Goal: Check status: Check status

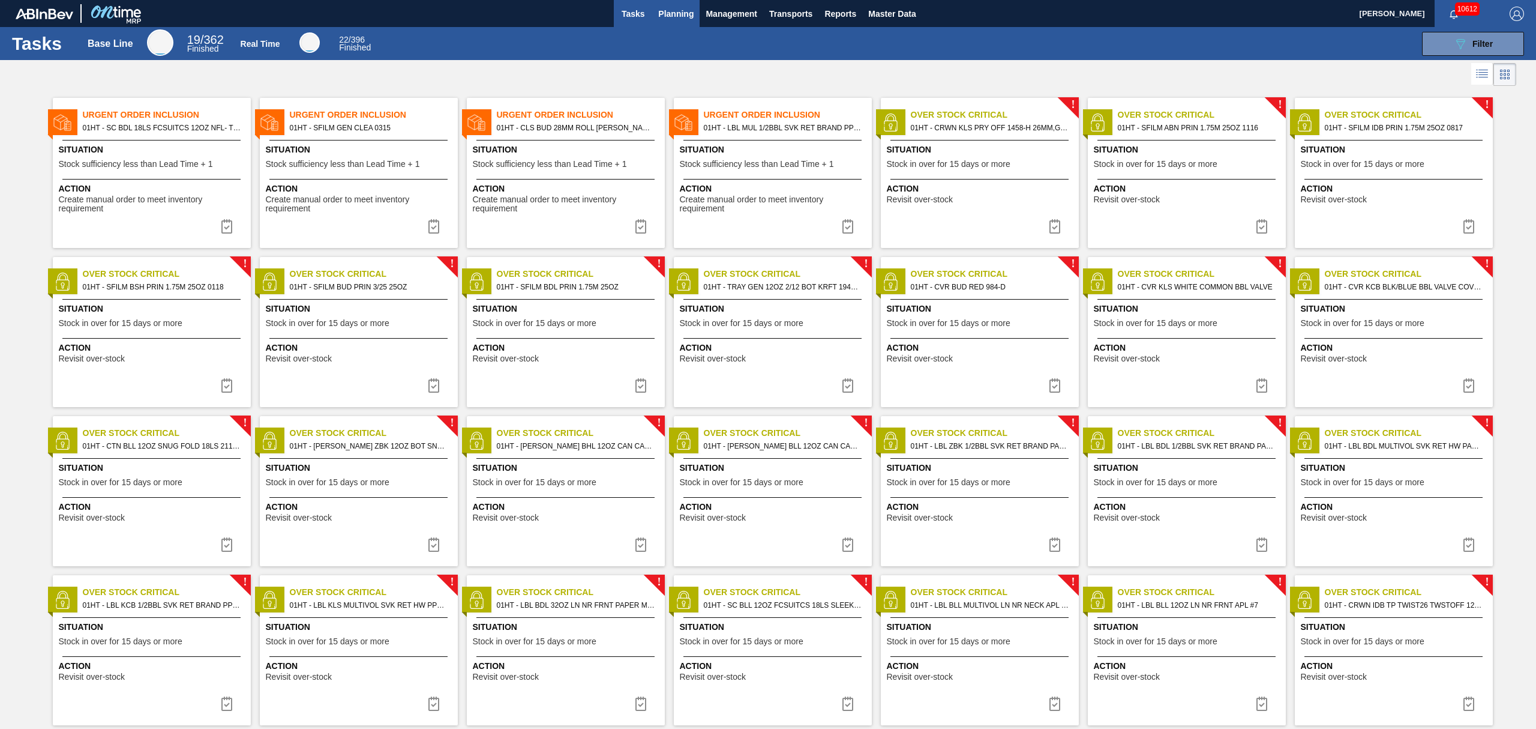
click at [670, 13] on span "Planning" at bounding box center [675, 14] width 35 height 14
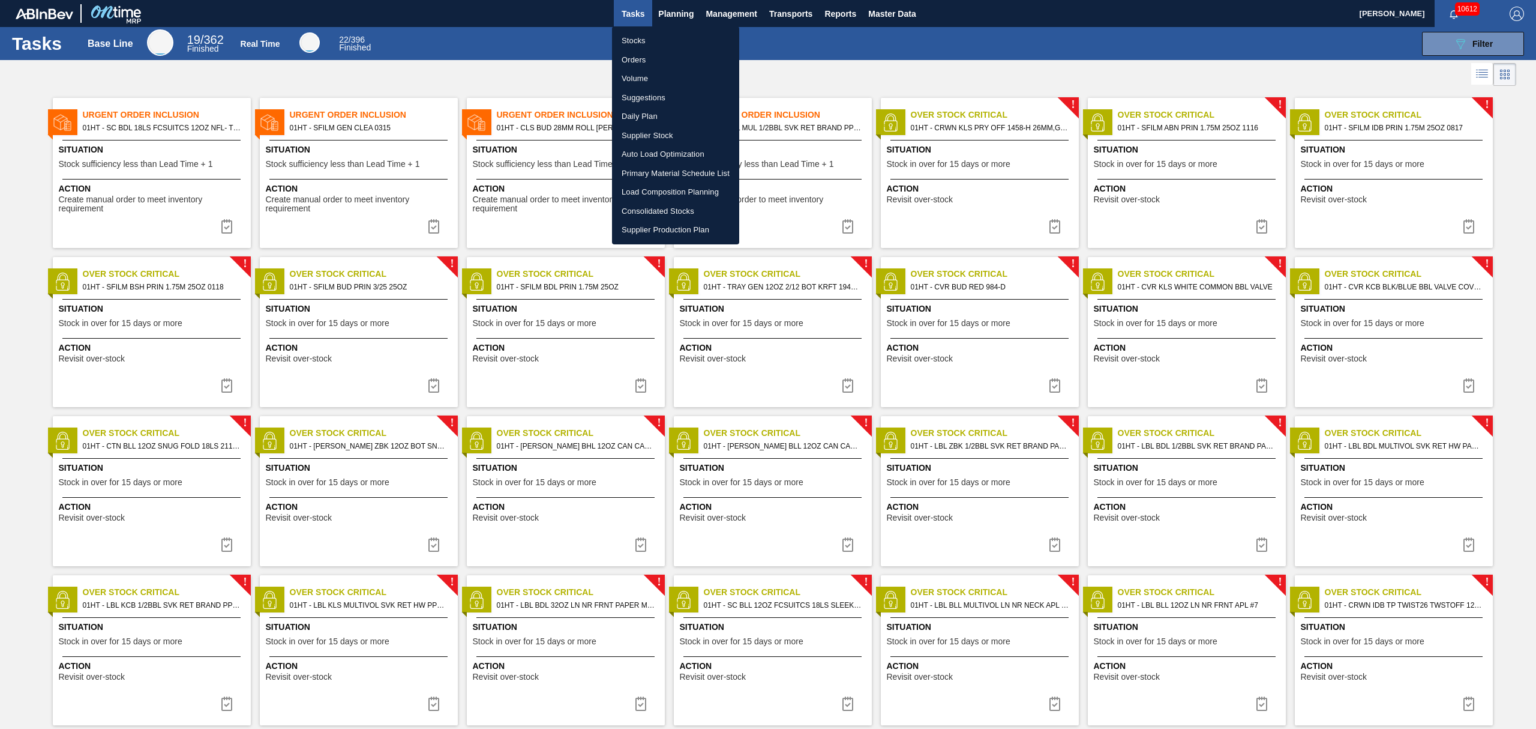
click at [640, 38] on li "Stocks" at bounding box center [675, 40] width 127 height 19
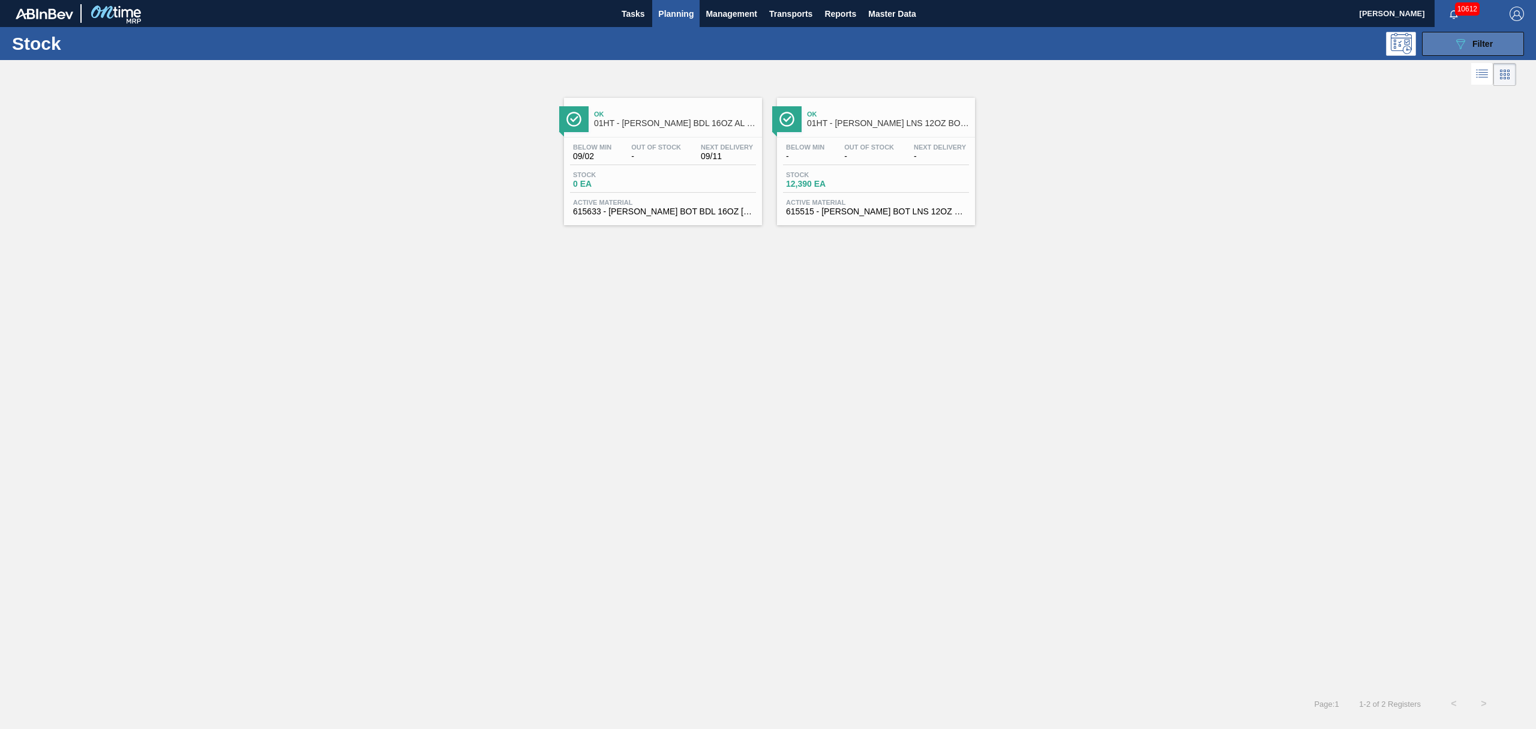
click at [1475, 41] on span "Filter" at bounding box center [1483, 44] width 20 height 10
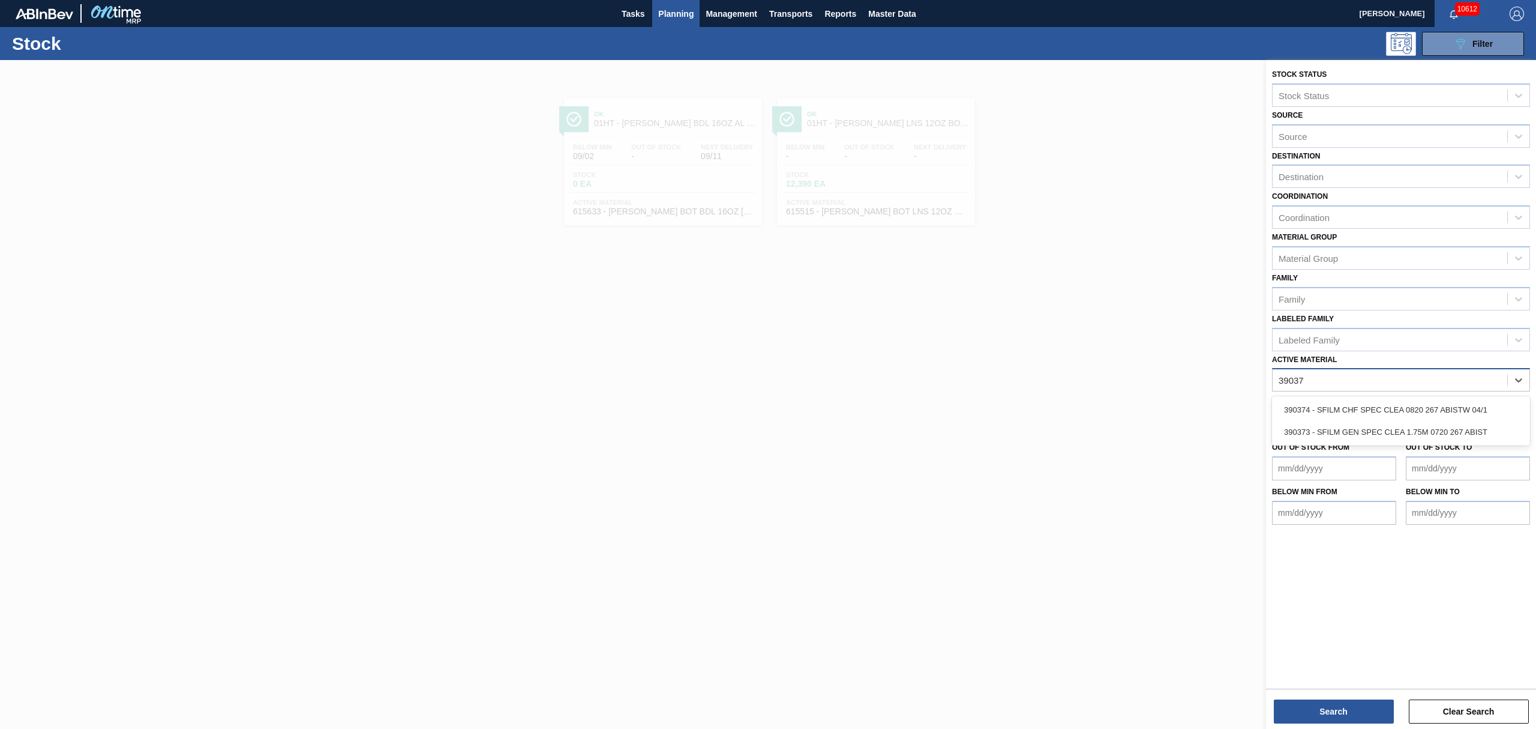
type Material "390373"
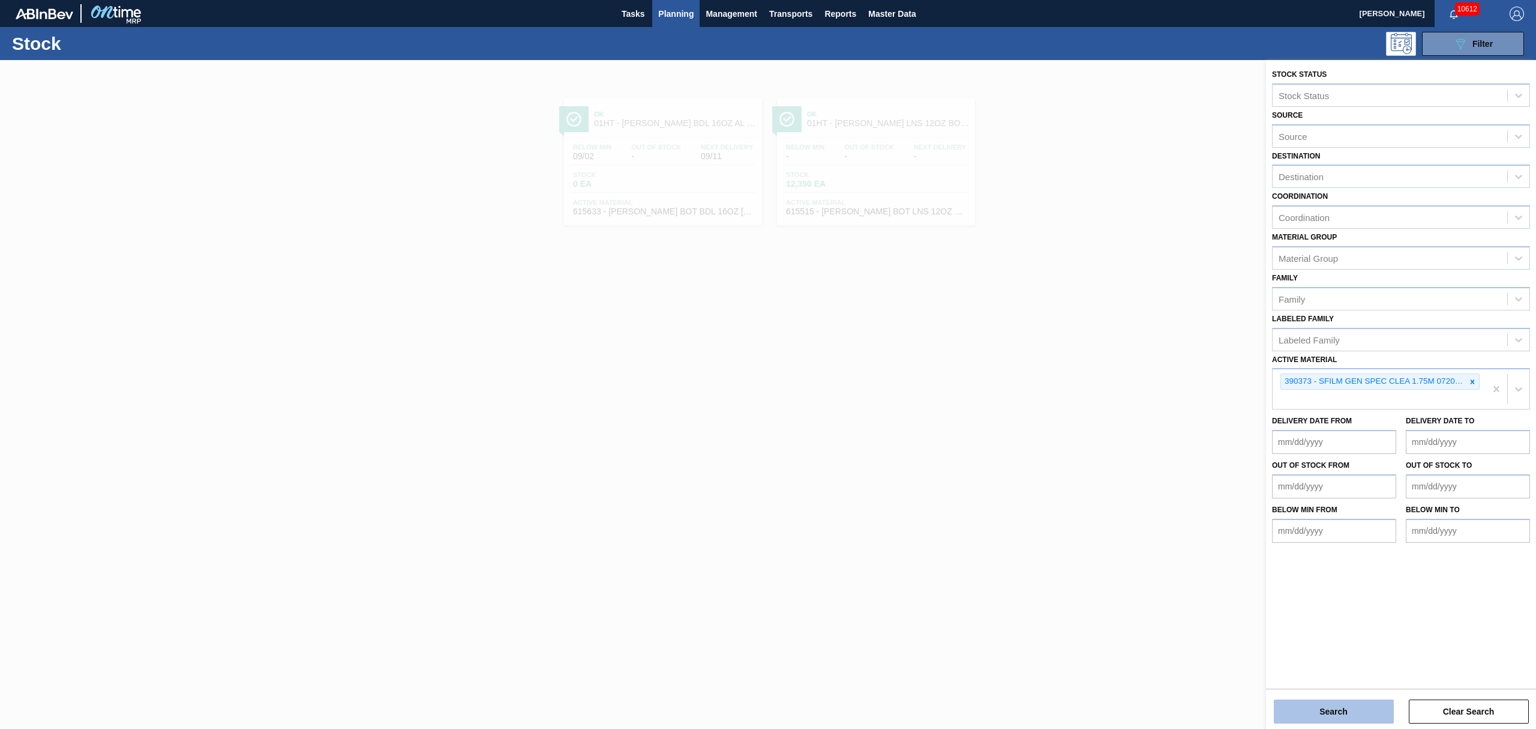
click at [1316, 713] on button "Search" at bounding box center [1334, 711] width 120 height 24
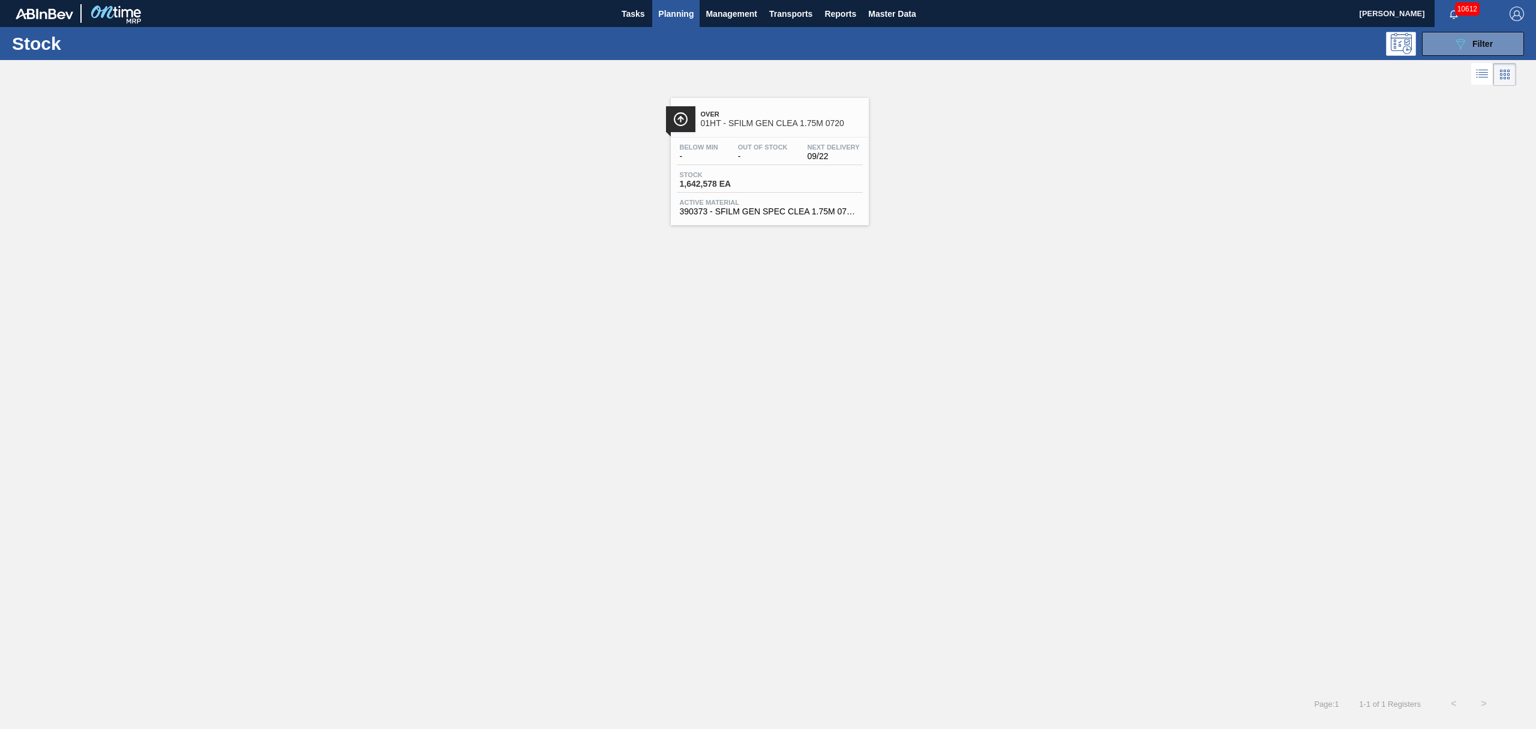
click at [735, 140] on div "Below Min - Out Of Stock - Next Delivery 09/22 Stock 1,642,578 EA Active Materi…" at bounding box center [770, 178] width 198 height 82
